Goal: Contribute content: Add original content to the website for others to see

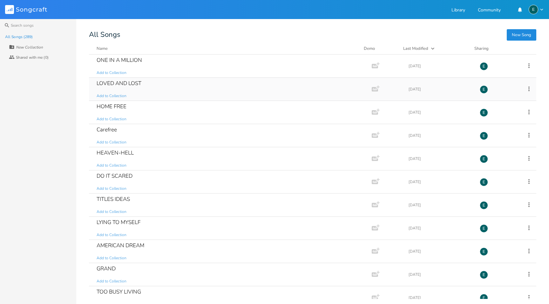
click at [110, 82] on div "LOVED AND LOST" at bounding box center [119, 83] width 45 height 5
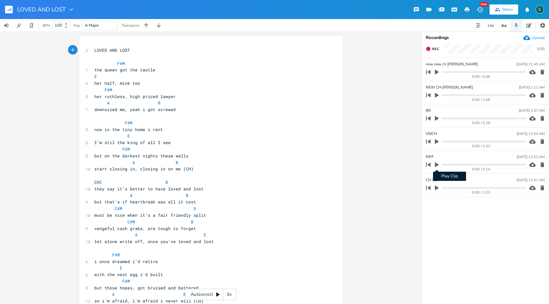
click at [435, 164] on icon "button" at bounding box center [437, 165] width 4 height 5
click at [435, 140] on icon "button" at bounding box center [437, 141] width 4 height 5
click at [435, 140] on icon "button" at bounding box center [437, 141] width 4 height 4
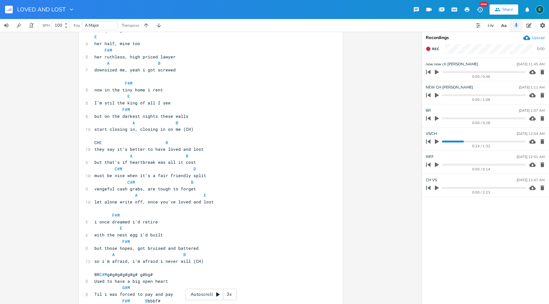
scroll to position [41, 0]
click at [435, 117] on icon "button" at bounding box center [437, 118] width 4 height 5
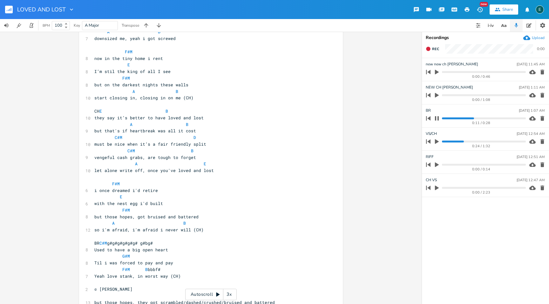
scroll to position [72, 0]
click at [435, 116] on icon "button" at bounding box center [436, 118] width 5 height 5
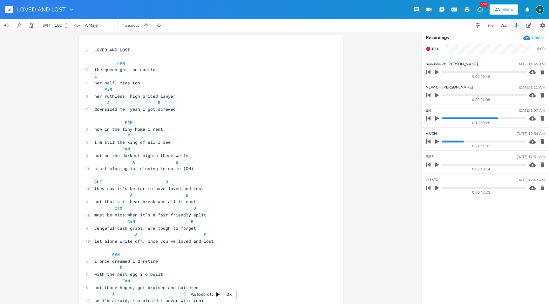
scroll to position [0, 0]
click at [9, 10] on rect "button" at bounding box center [9, 10] width 8 height 8
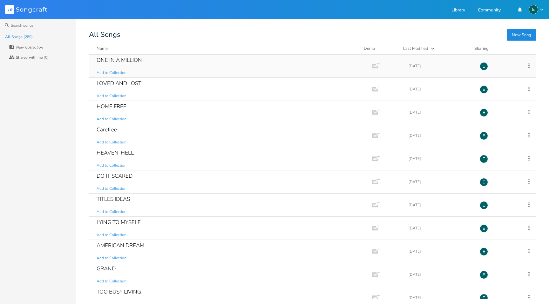
click at [120, 59] on div "ONE IN A MILLION" at bounding box center [119, 59] width 45 height 5
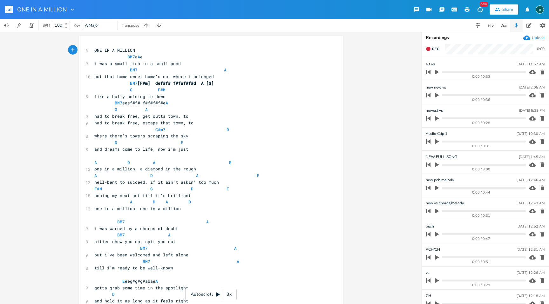
click at [109, 243] on span "cities chew you up, spit you out" at bounding box center [134, 242] width 81 height 6
type textarea "the ciyt'll"
click at [110, 244] on span "the ciyt'll chew you up, spit you out" at bounding box center [141, 242] width 94 height 6
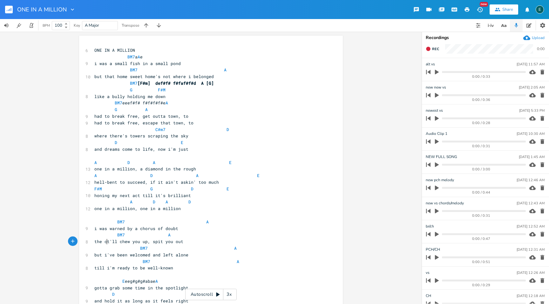
type textarea "i"
click at [110, 245] on pre "the cit'll chew you up, spit you out" at bounding box center [207, 241] width 229 height 7
type textarea "y"
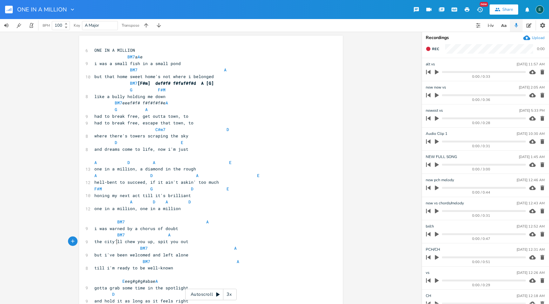
click at [115, 244] on span "the city'll chew you up, spit you out" at bounding box center [141, 242] width 94 height 6
type textarea "wi"
click at [191, 257] on pre "but i've been welcomed and left alone" at bounding box center [207, 255] width 229 height 7
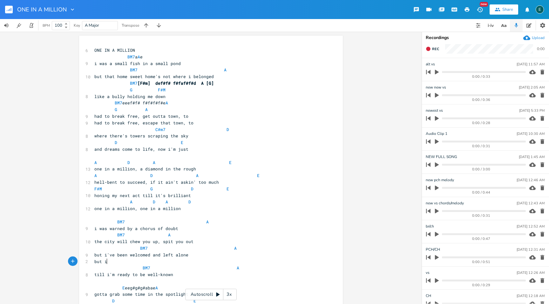
type textarea "but i;'"
type textarea ";"
type textarea "'ve been welcomed, i feel at home"
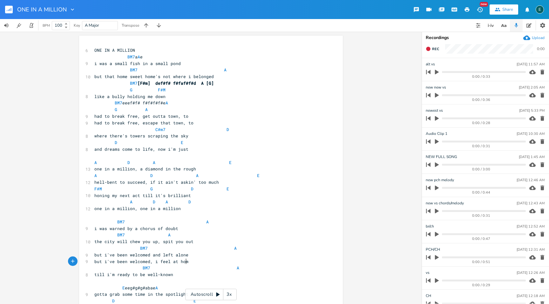
scroll to position [0, 64]
click at [172, 277] on pre "till i'm ready to be well-known" at bounding box center [207, 275] width 229 height 7
type textarea "among these sr"
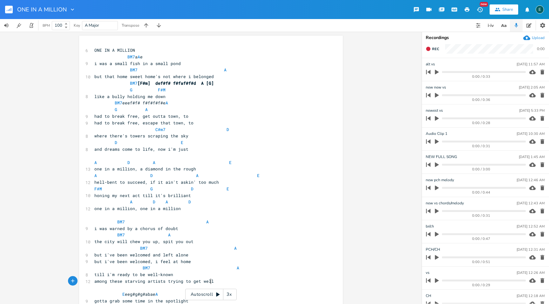
scroll to position [0, 61]
type textarea "tarving artists trying to get well known"
click at [164, 138] on span "where there's towers scraping the sky" at bounding box center [141, 136] width 94 height 6
type textarea "/acrape"
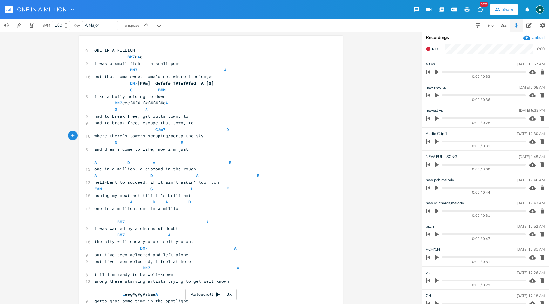
scroll to position [0, 13]
click at [168, 138] on span "where there's towers scraping/acrape the sky" at bounding box center [150, 136] width 112 height 6
click at [169, 138] on span "where there's towers scraping/acrape the sky" at bounding box center [150, 136] width 112 height 6
type textarea "sw"
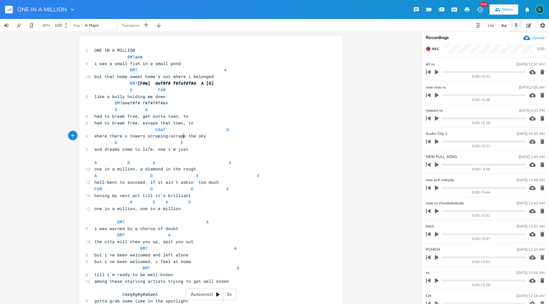
click at [182, 137] on span "where there's towers scraping/scrape the sky" at bounding box center [150, 136] width 112 height 6
type textarea "e"
click at [117, 281] on span "among these starving artists trying to get well known" at bounding box center [161, 282] width 135 height 6
click at [119, 282] on span "among these starving artists trying to get well known" at bounding box center [161, 282] width 135 height 6
drag, startPoint x: 121, startPoint y: 282, endPoint x: 91, endPoint y: 283, distance: 30.2
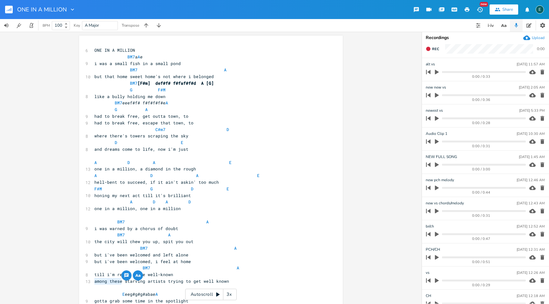
type textarea "with"
type textarea "BM7"
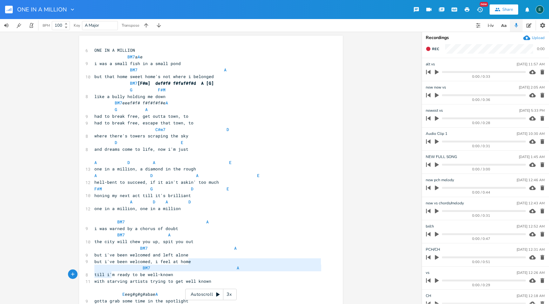
type textarea "BM7 A"
type textarea "but i've been welcomed, i feel at home"
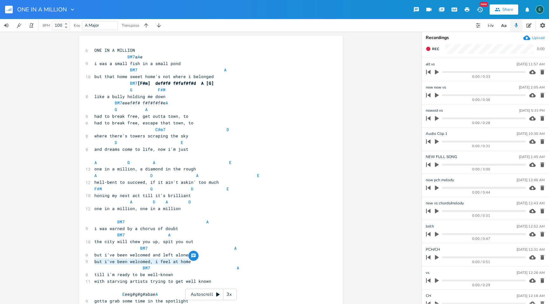
drag, startPoint x: 187, startPoint y: 262, endPoint x: 82, endPoint y: 264, distance: 104.8
click at [194, 264] on pre "but i've been welcomed, i feel at home" at bounding box center [207, 261] width 229 height 7
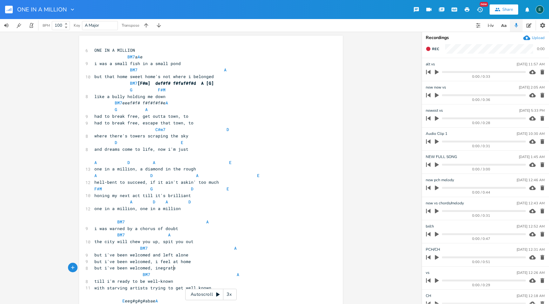
type textarea "inegrated"
click at [157, 269] on span "but i've been welcomed, inegrated" at bounding box center [136, 268] width 84 height 6
type textarea "t"
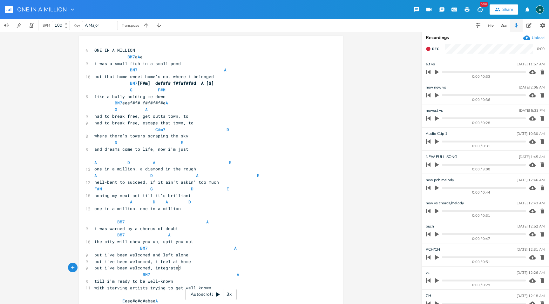
click at [185, 268] on pre "but i've been welcomed, integrated" at bounding box center [207, 268] width 229 height 7
type textarea "/tolerated/"
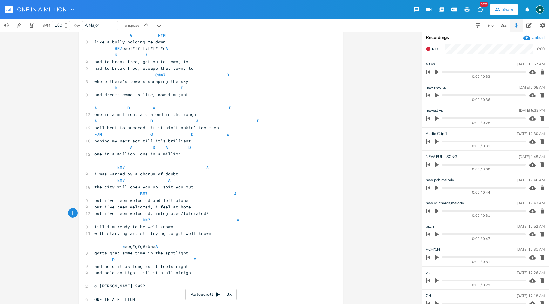
scroll to position [57, 0]
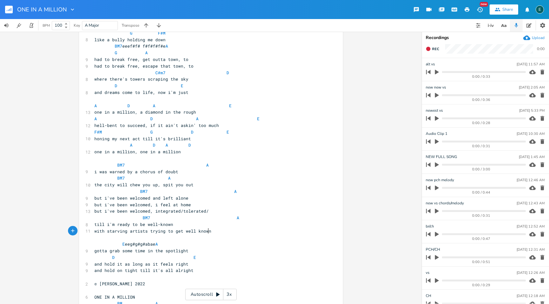
click at [210, 232] on pre "with starving artists trying to get well known" at bounding box center [207, 231] width 229 height 7
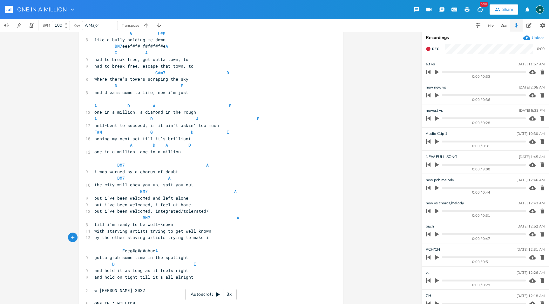
scroll to position [0, 82]
type textarea "by the other staving artists trying to make it"
